Goal: Transaction & Acquisition: Download file/media

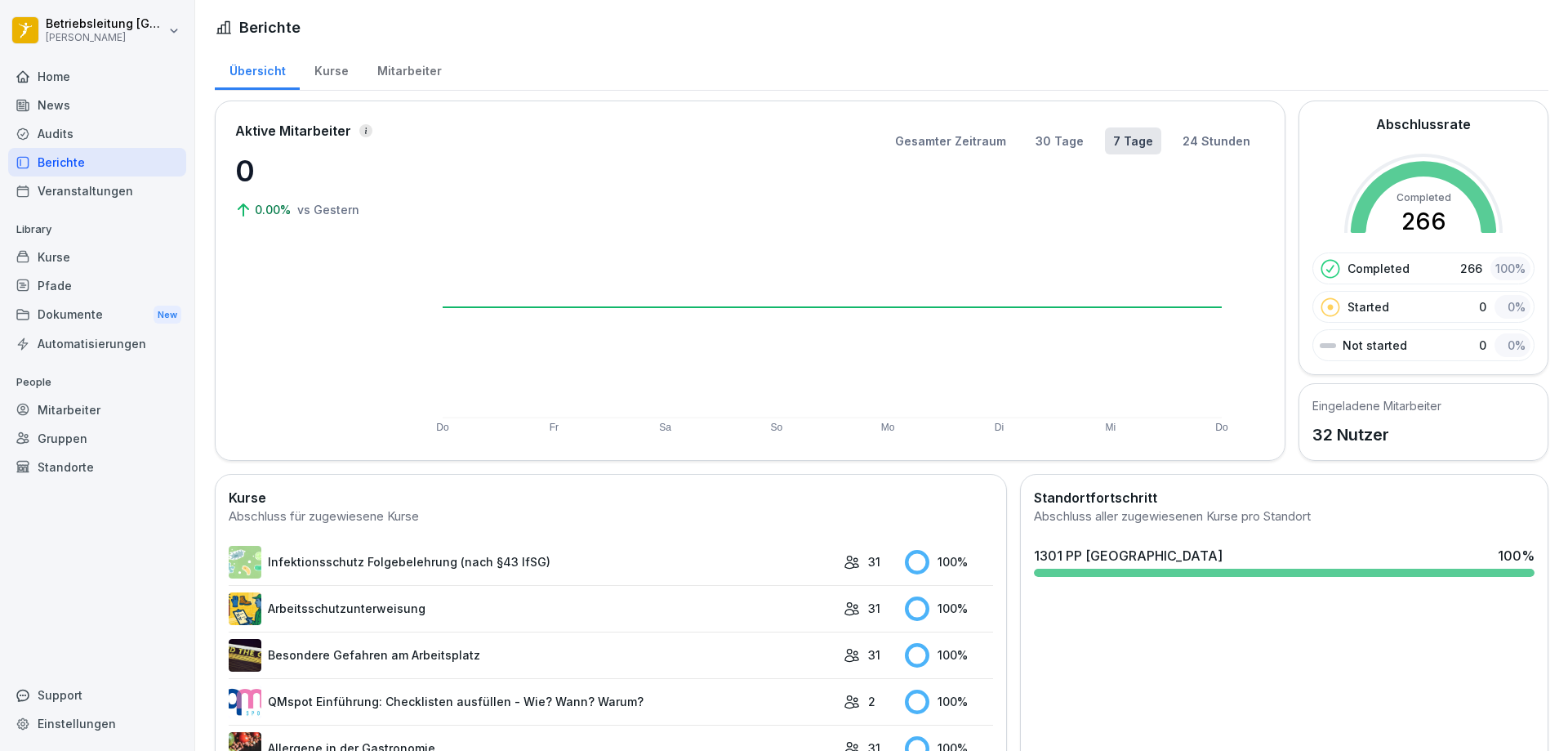
click at [80, 196] on div "Veranstaltungen" at bounding box center [97, 190] width 178 height 28
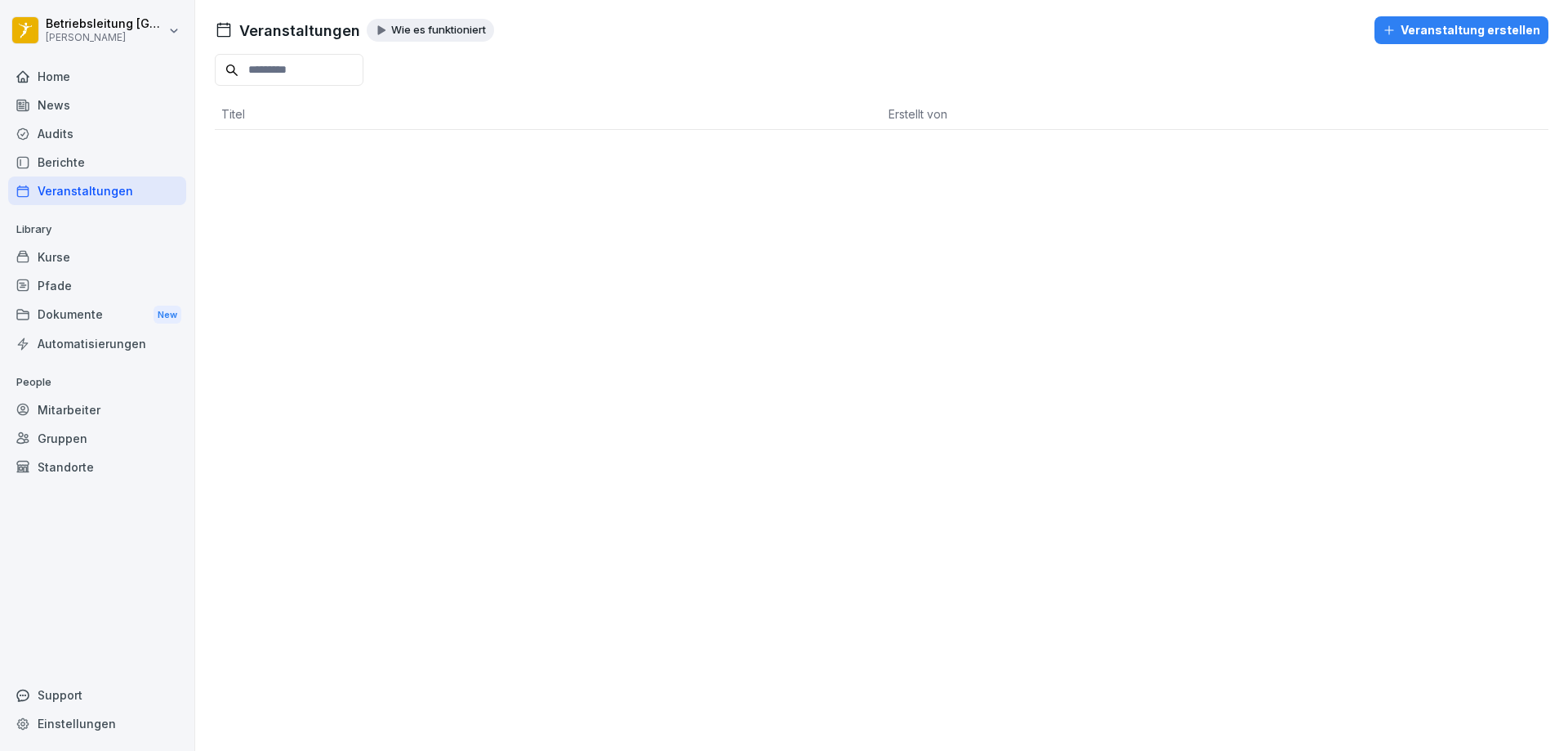
click at [80, 319] on div "Dokumente New" at bounding box center [97, 315] width 178 height 30
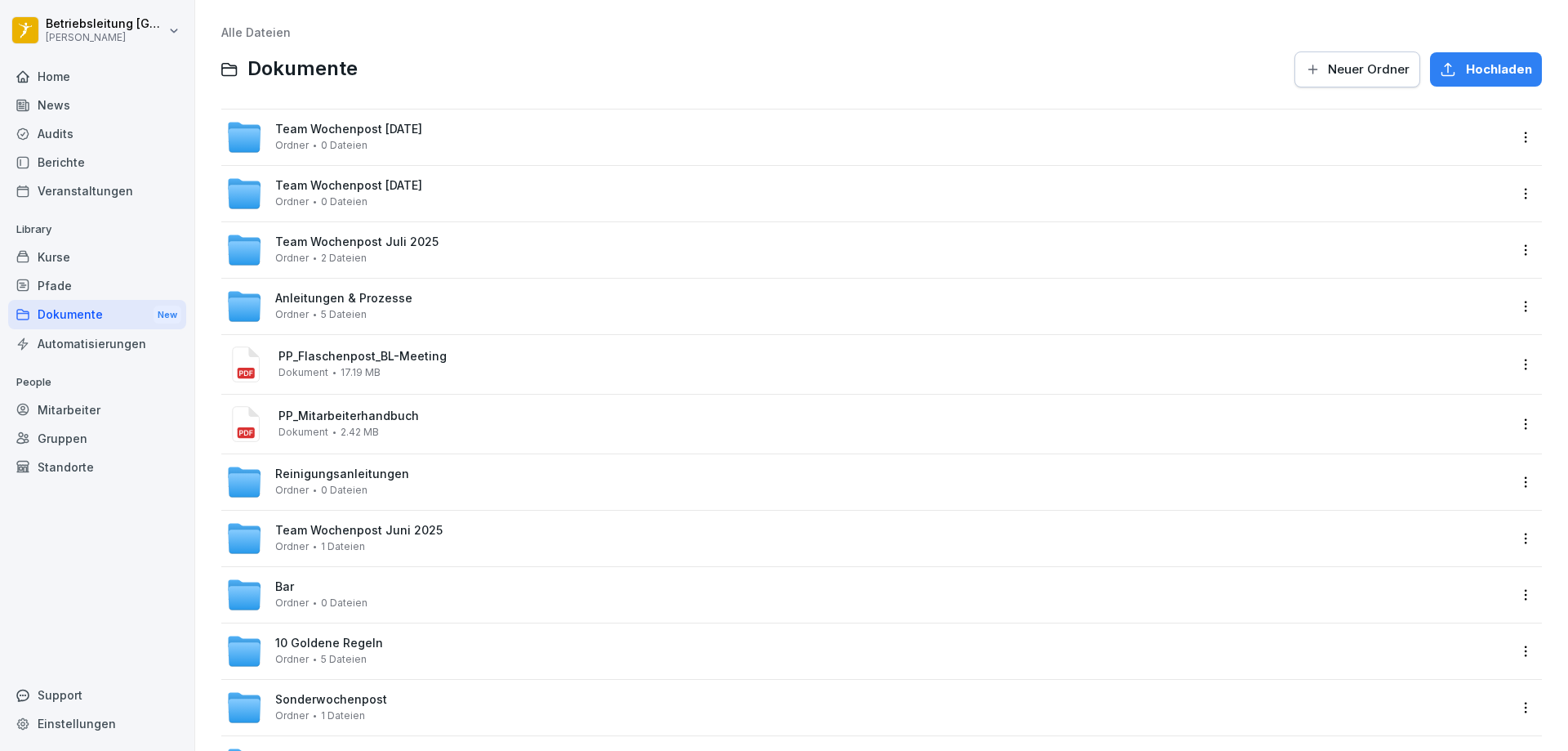
click at [440, 253] on div "Team Wochenpost [DATE] Ordner 2 Dateien" at bounding box center [866, 250] width 1281 height 36
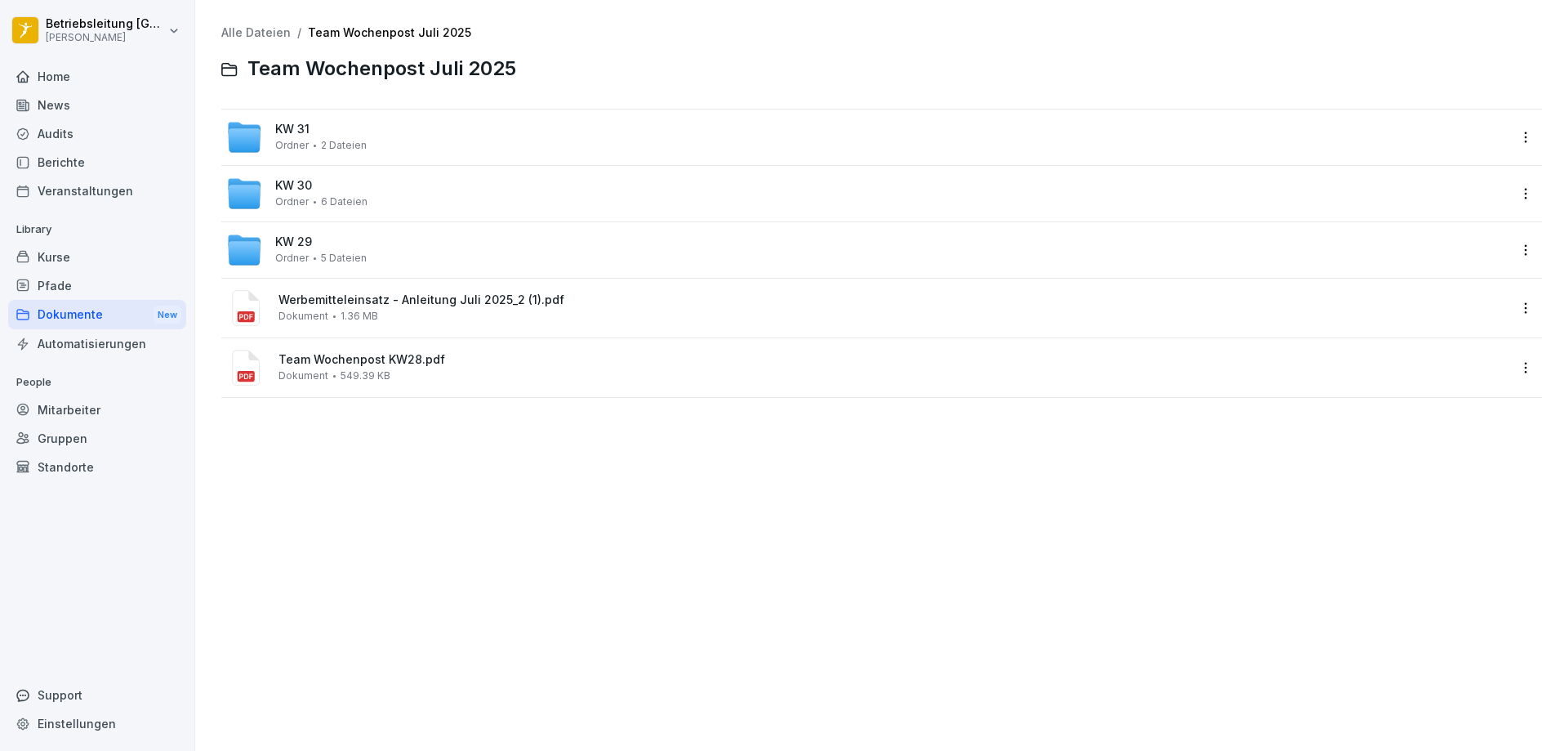
click at [347, 135] on div "KW 31 Ordner 2 Dateien" at bounding box center [321, 136] width 91 height 28
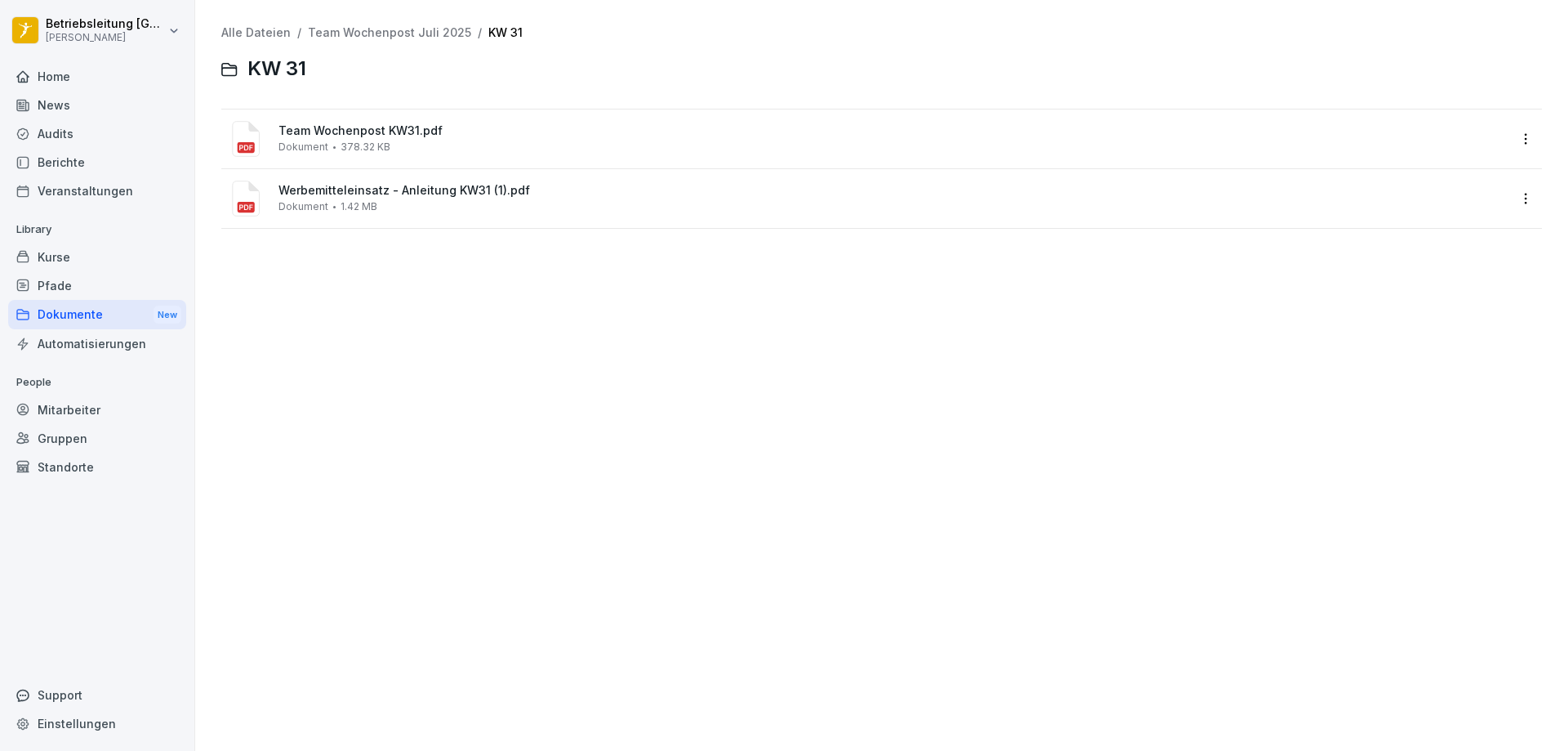
click at [434, 151] on div "Team Wochenpost KW31.pdf Dokument 378.32 KB" at bounding box center [893, 138] width 1229 height 28
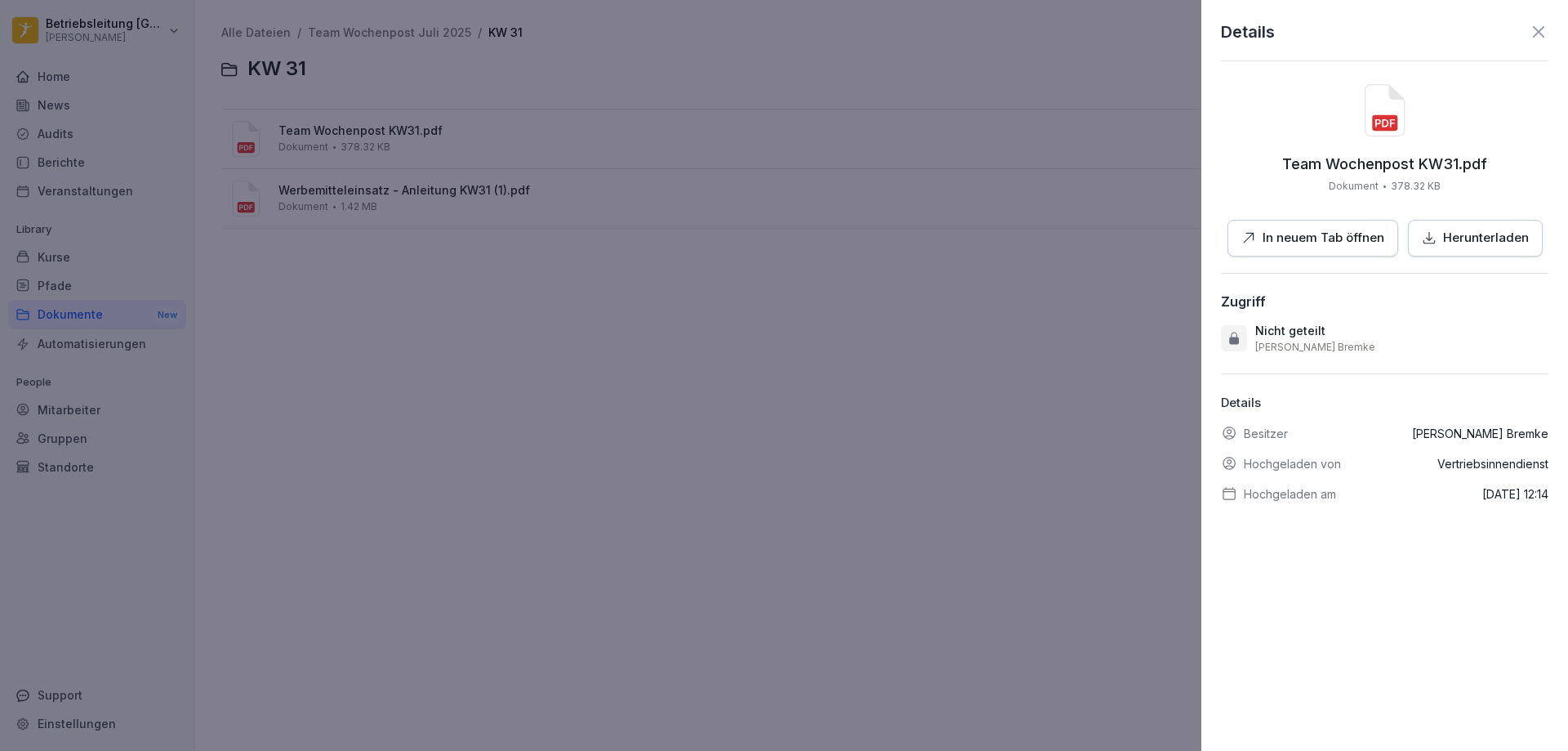
click at [1314, 233] on p "In neuem Tab öffnen" at bounding box center [1323, 238] width 122 height 19
click at [1332, 232] on p "In neuem Tab öffnen" at bounding box center [1323, 238] width 122 height 19
click at [1306, 235] on p "In neuem Tab öffnen" at bounding box center [1323, 238] width 122 height 19
